Goal: Communication & Community: Answer question/provide support

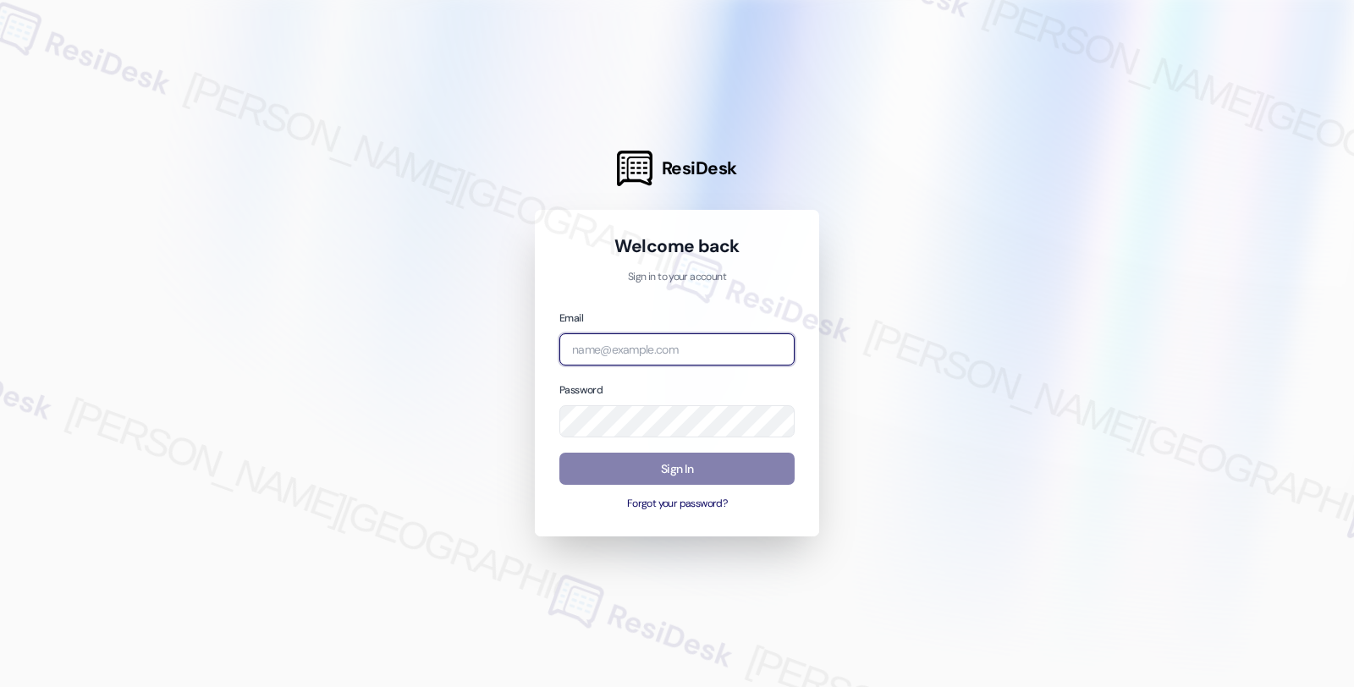
click at [616, 338] on input "email" at bounding box center [676, 349] width 235 height 33
type input "automated-surveys-orion_housing-fides.[PERSON_NAME]@orion_[DOMAIN_NAME]"
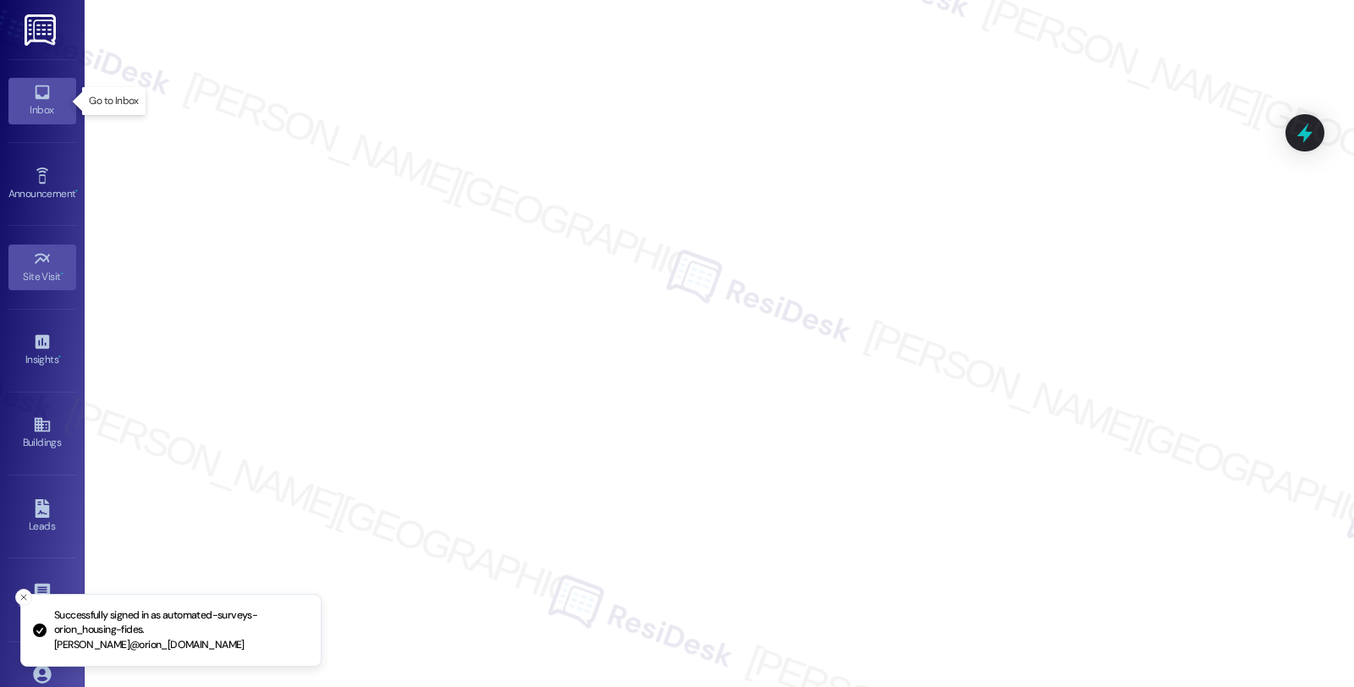
click at [36, 119] on link "Inbox" at bounding box center [42, 101] width 68 height 46
